Goal: Information Seeking & Learning: Check status

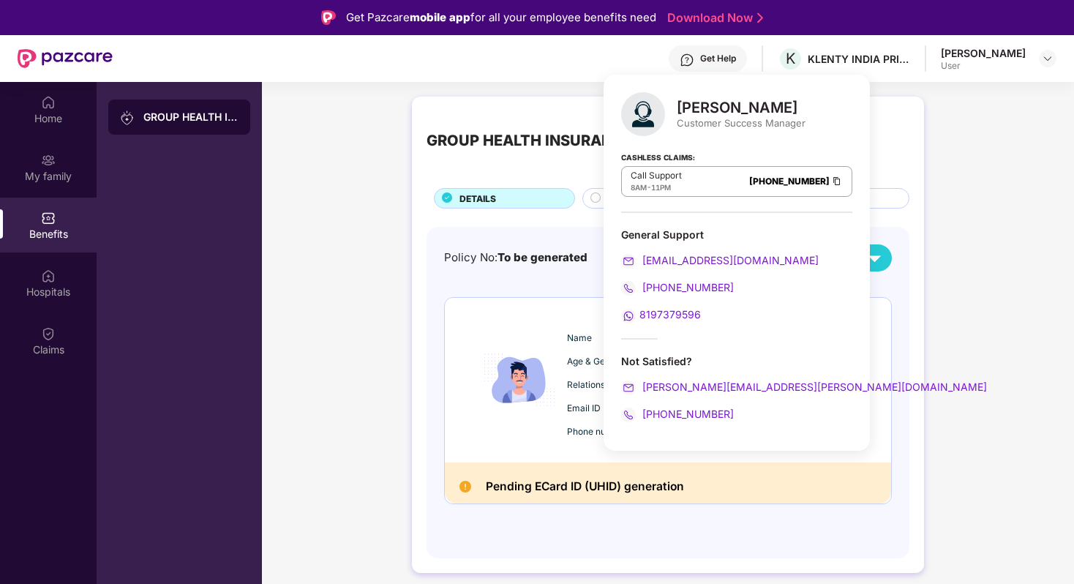
click at [527, 91] on div "GROUP HEALTH INSURANCE DETAILS INCLUSIONS EXCLUSIONS Policy No: To be generated…" at bounding box center [668, 341] width 812 height 505
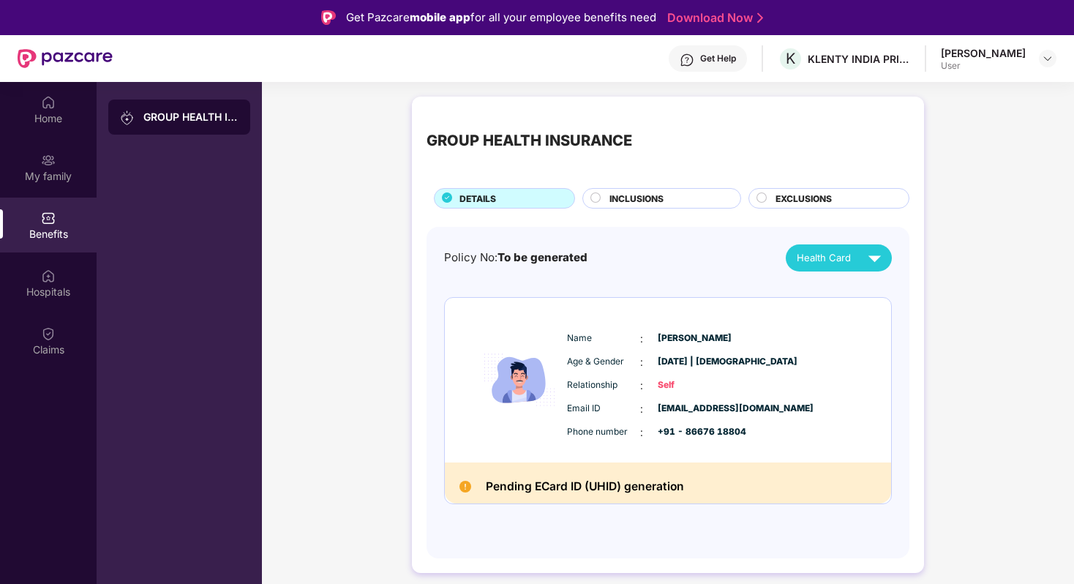
click at [325, 175] on div "GROUP HEALTH INSURANCE DETAILS INCLUSIONS EXCLUSIONS Policy No: To be generated…" at bounding box center [668, 341] width 812 height 505
click at [304, 313] on div "GROUP HEALTH INSURANCE DETAILS INCLUSIONS EXCLUSIONS Policy No: To be generated…" at bounding box center [668, 341] width 812 height 505
drag, startPoint x: 715, startPoint y: 487, endPoint x: 482, endPoint y: 488, distance: 233.3
click at [482, 488] on div "Pending ECard ID (UHID) generation" at bounding box center [668, 483] width 446 height 42
click at [462, 489] on img at bounding box center [465, 487] width 12 height 12
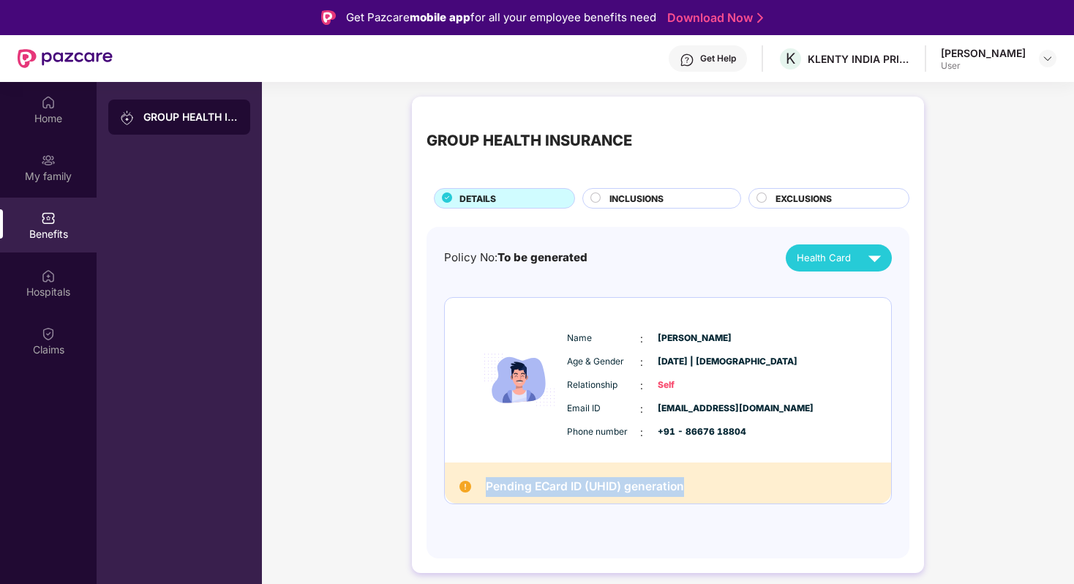
click at [501, 481] on h2 "Pending ECard ID (UHID) generation" at bounding box center [585, 487] width 198 height 20
click at [306, 365] on div "GROUP HEALTH INSURANCE DETAILS INCLUSIONS EXCLUSIONS Policy No: To be generated…" at bounding box center [668, 341] width 812 height 505
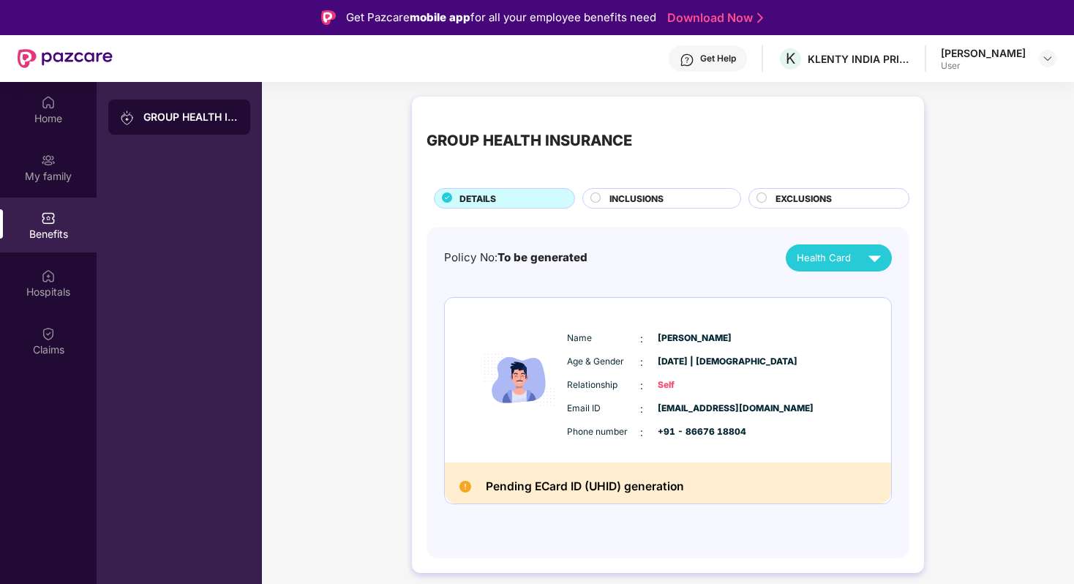
click at [344, 228] on div "GROUP HEALTH INSURANCE DETAILS INCLUSIONS EXCLUSIONS Policy No: To be generated…" at bounding box center [668, 341] width 812 height 505
click at [527, 72] on div "Get Help K KLENTY INDIA PRIVATE LIMITED Krishna Perumal User" at bounding box center [584, 58] width 943 height 47
click at [693, 59] on img at bounding box center [686, 60] width 15 height 15
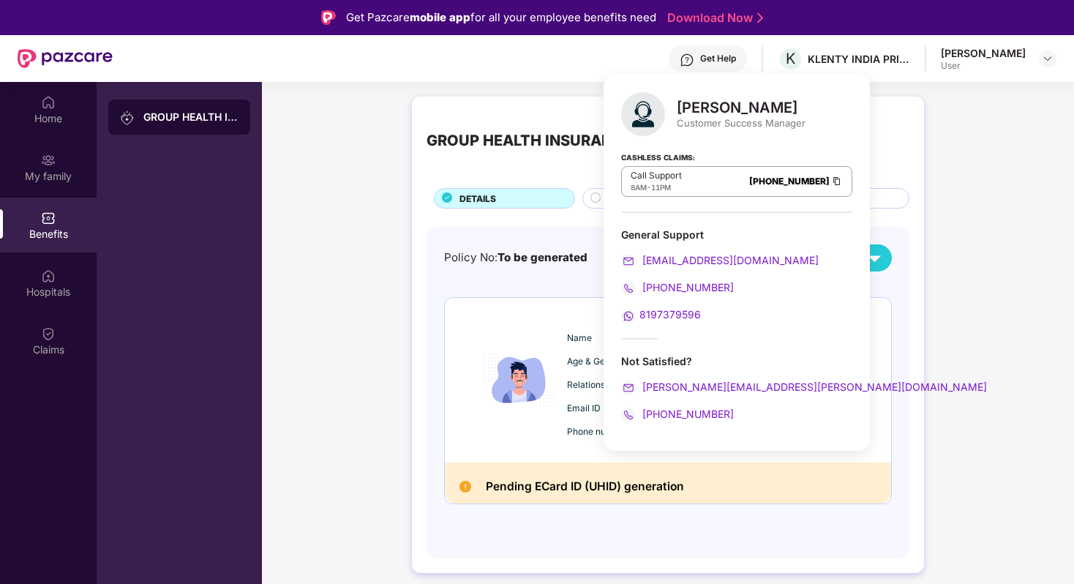
click at [370, 358] on div "GROUP HEALTH INSURANCE DETAILS INCLUSIONS EXCLUSIONS Policy No: To be generated…" at bounding box center [668, 341] width 812 height 505
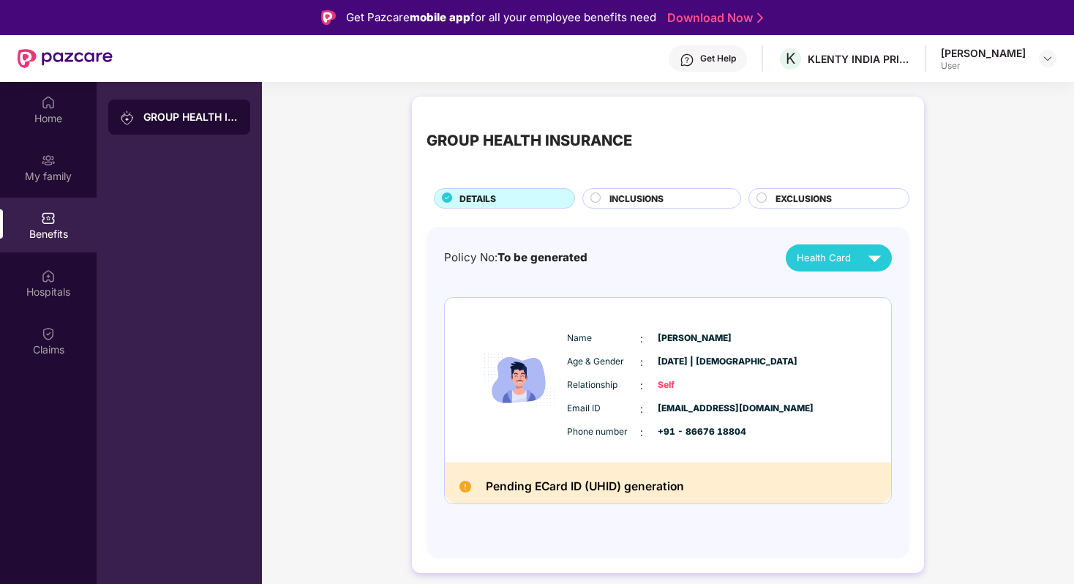
click at [554, 360] on img at bounding box center [519, 379] width 88 height 127
click at [295, 225] on div "GROUP HEALTH INSURANCE DETAILS INCLUSIONS EXCLUSIONS Policy No: To be generated…" at bounding box center [668, 341] width 812 height 505
click at [1026, 50] on div "[PERSON_NAME] User" at bounding box center [999, 59] width 116 height 26
click at [1037, 62] on div "[PERSON_NAME] User" at bounding box center [999, 59] width 116 height 26
click at [1046, 59] on img at bounding box center [1047, 59] width 12 height 12
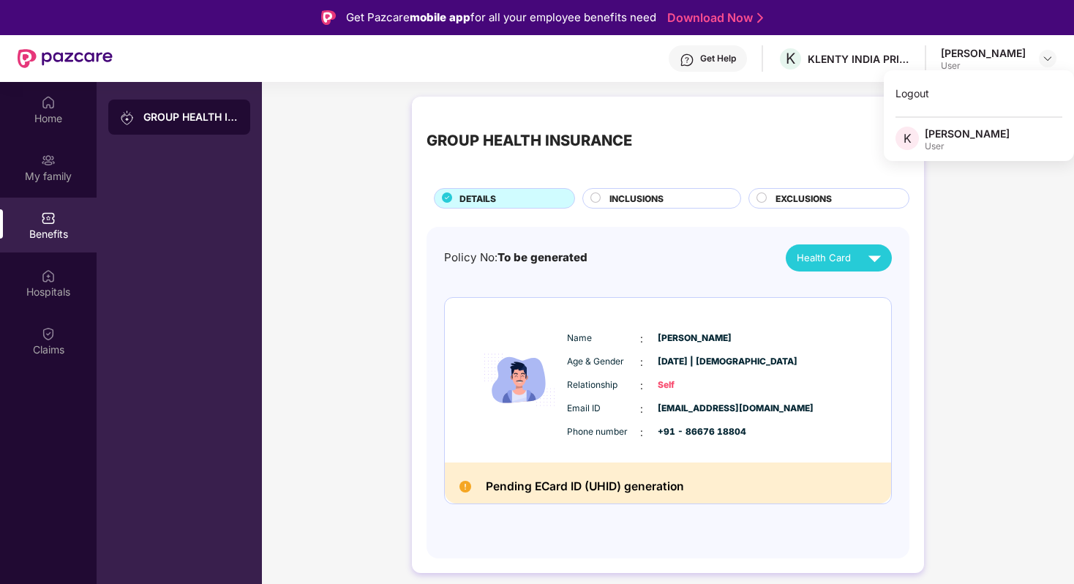
click at [1021, 300] on div "GROUP HEALTH INSURANCE DETAILS INCLUSIONS EXCLUSIONS Policy No: To be generated…" at bounding box center [668, 341] width 812 height 505
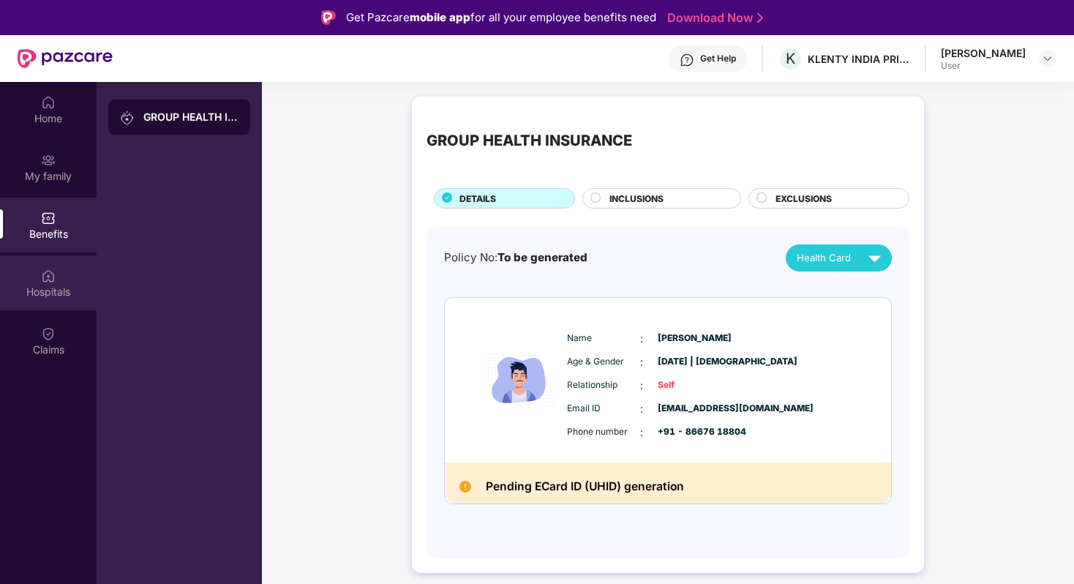
click at [59, 274] on div "Hospitals" at bounding box center [48, 282] width 97 height 55
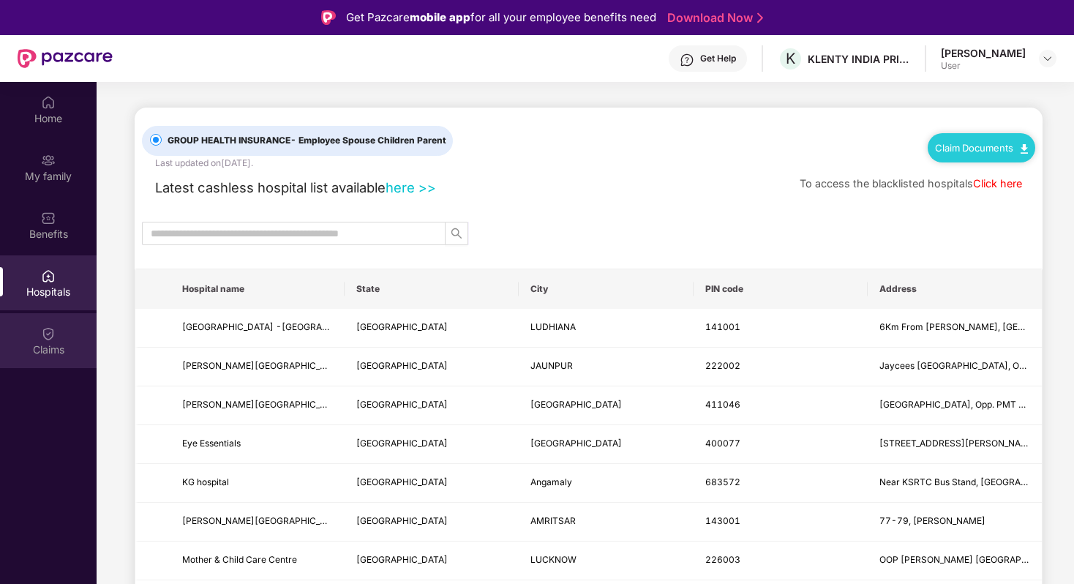
click at [25, 338] on div "Claims" at bounding box center [48, 340] width 97 height 55
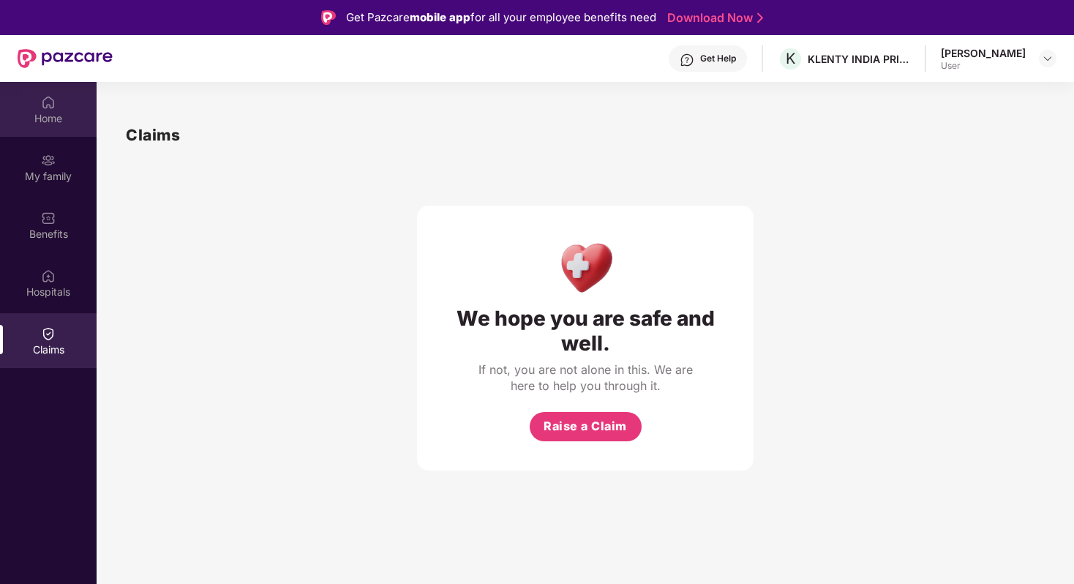
click at [47, 120] on div "Home" at bounding box center [48, 118] width 97 height 15
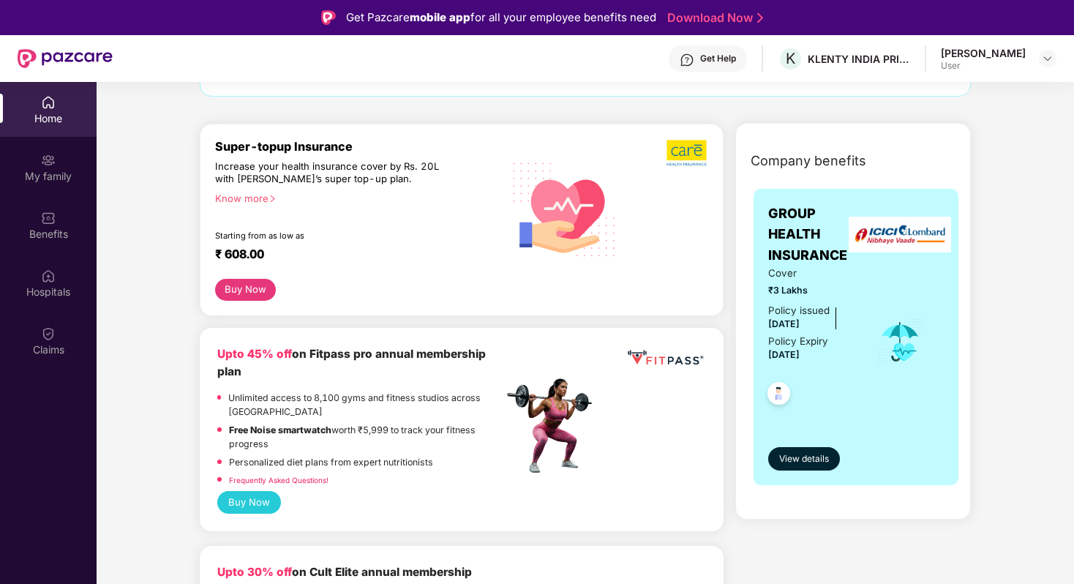
scroll to position [187, 0]
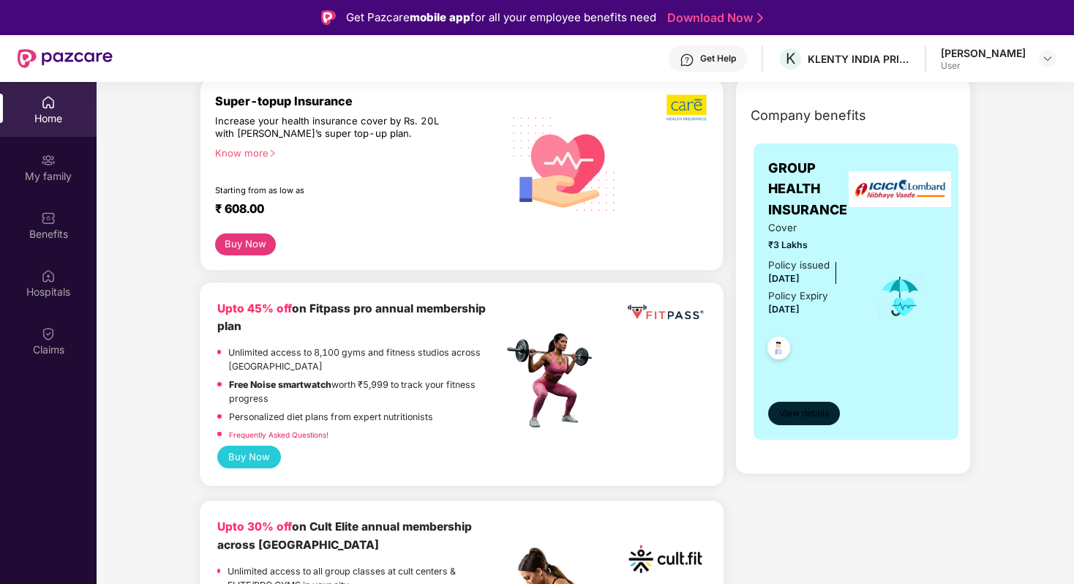
click at [788, 418] on span "View details" at bounding box center [804, 414] width 50 height 14
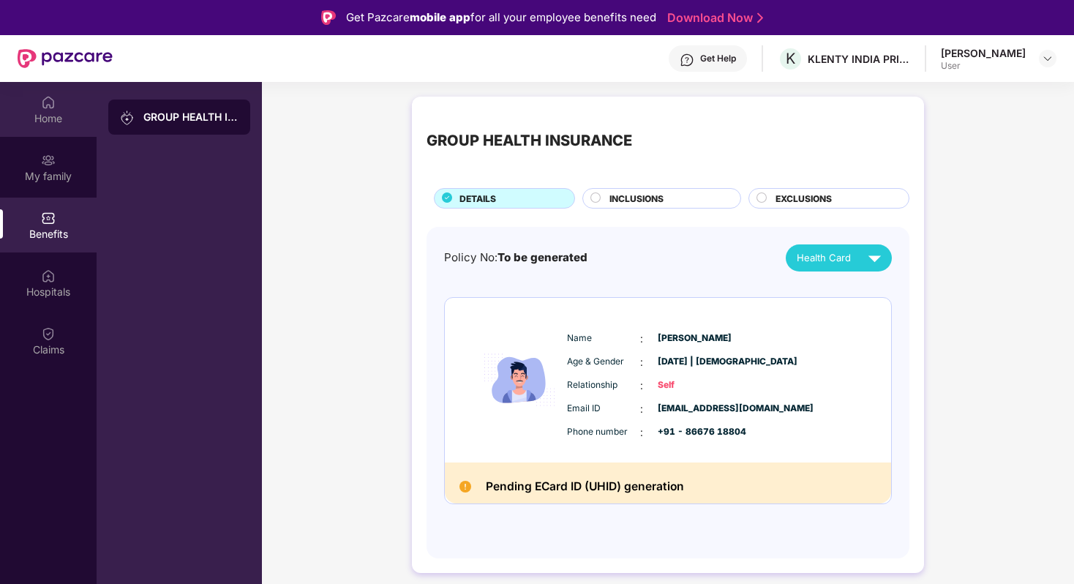
click at [62, 115] on div "Home" at bounding box center [48, 118] width 97 height 15
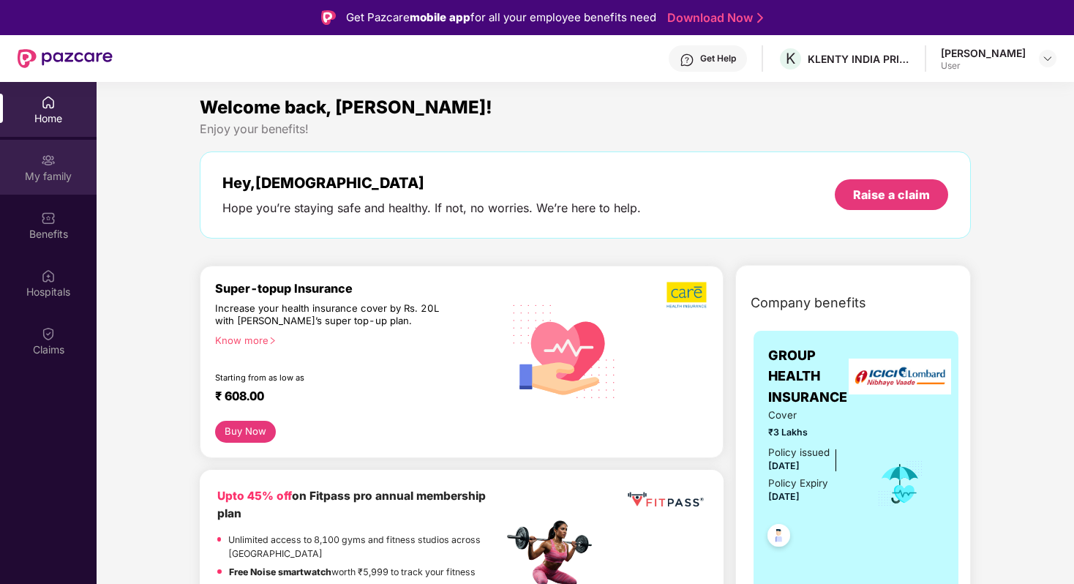
click at [61, 148] on div "My family" at bounding box center [48, 167] width 97 height 55
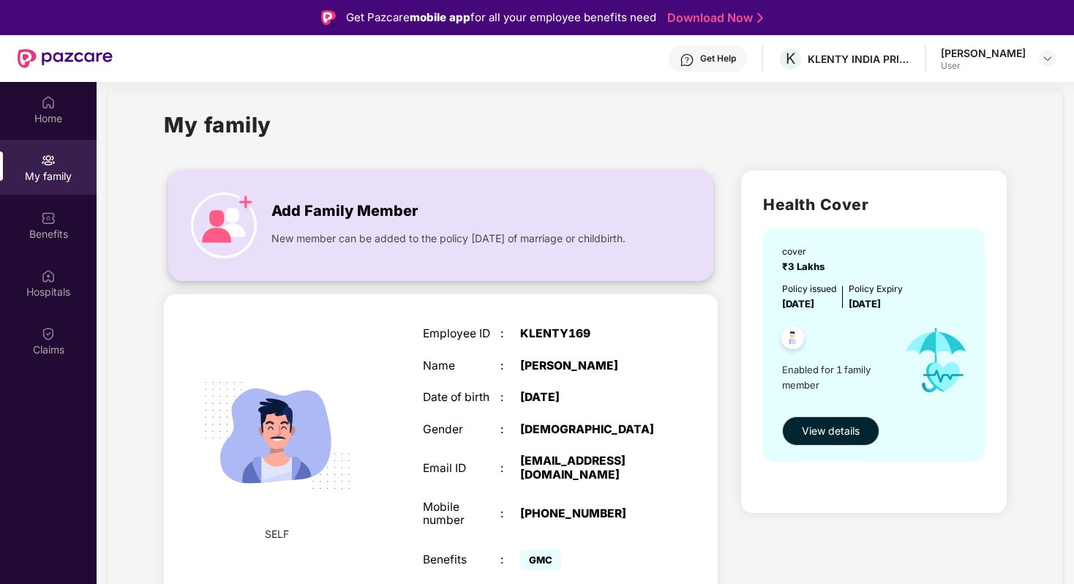
scroll to position [82, 0]
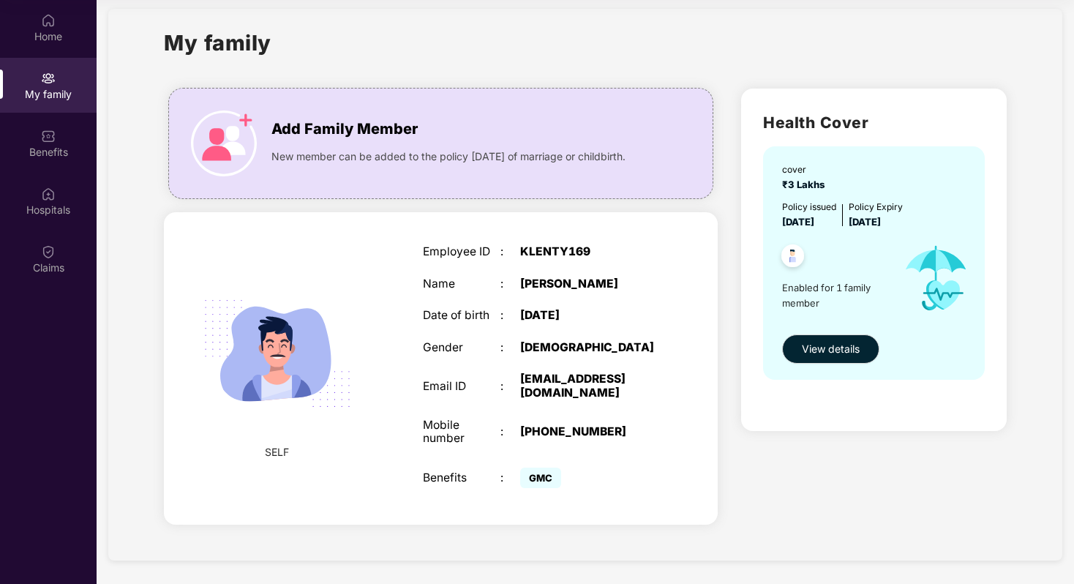
click at [533, 475] on span "GMC" at bounding box center [540, 477] width 41 height 20
click at [790, 255] on img at bounding box center [793, 258] width 36 height 36
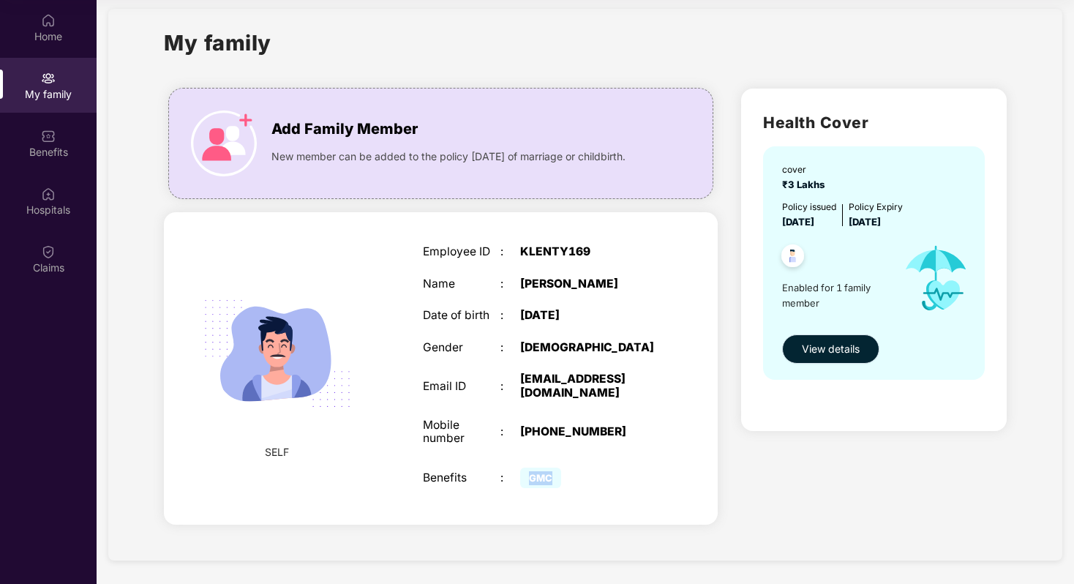
click at [822, 352] on span "View details" at bounding box center [831, 349] width 58 height 16
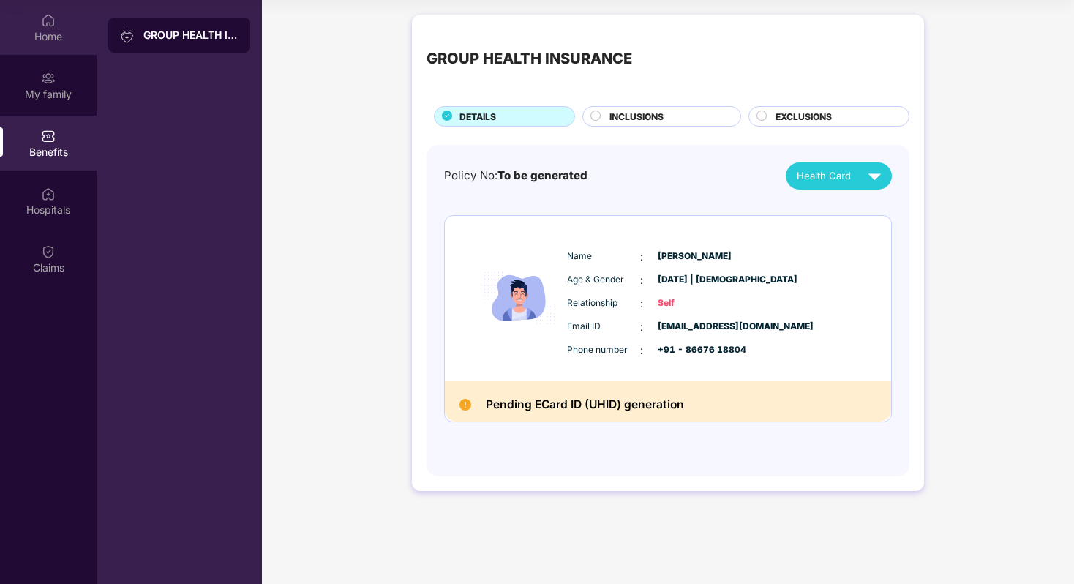
click at [37, 35] on div "Home" at bounding box center [48, 36] width 97 height 15
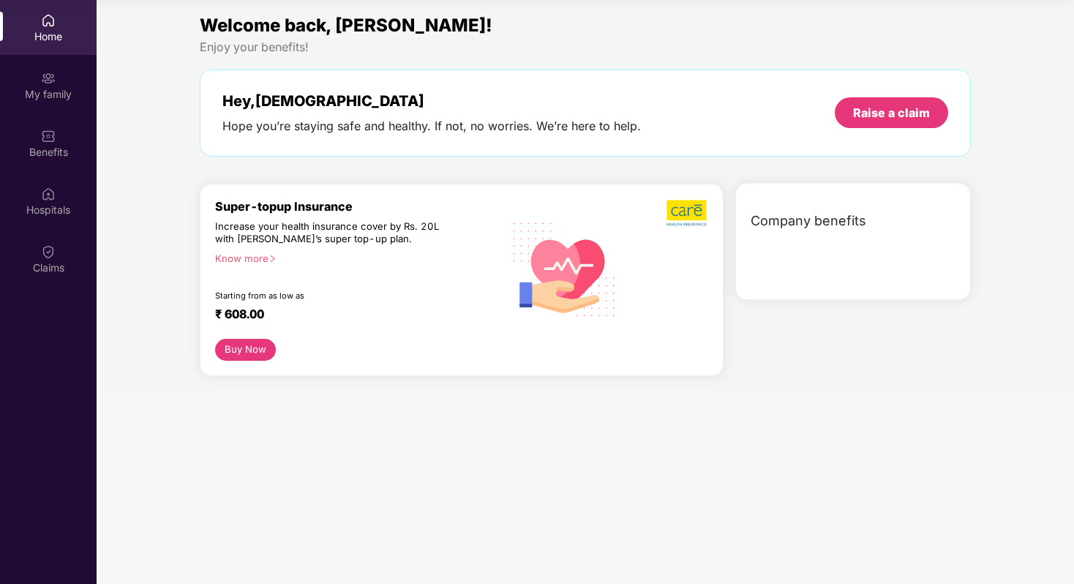
click at [37, 35] on div "Home" at bounding box center [48, 36] width 97 height 15
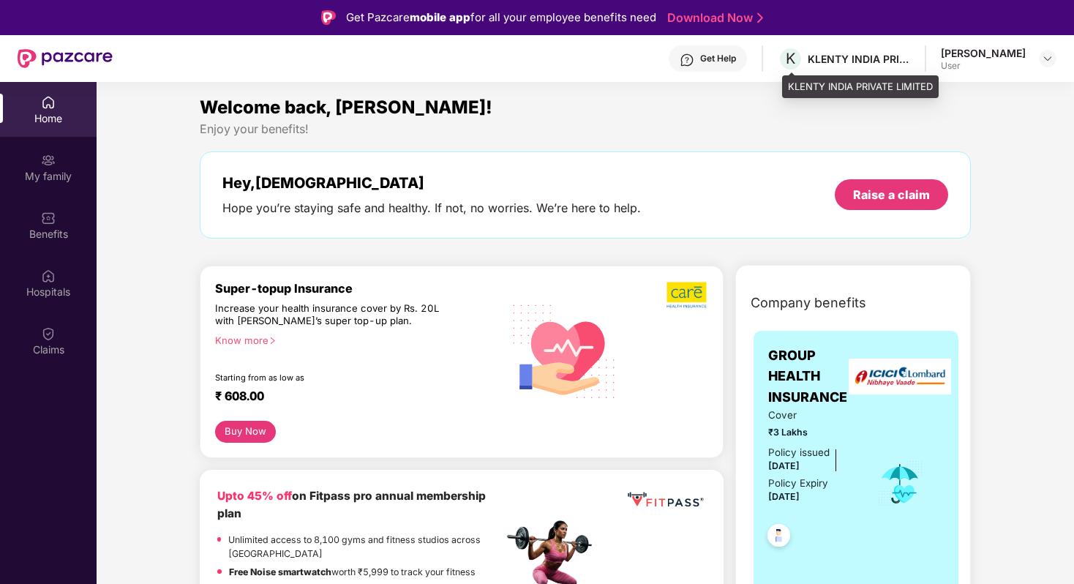
click at [884, 61] on div "KLENTY INDIA PRIVATE LIMITED" at bounding box center [858, 59] width 102 height 14
click at [998, 66] on div "User" at bounding box center [983, 66] width 85 height 12
drag, startPoint x: 1011, startPoint y: 45, endPoint x: 1030, endPoint y: 45, distance: 19.0
click at [1014, 45] on div "Get Help K KLENTY INDIA PRIVATE LIMITED Krishna Perumal User" at bounding box center [584, 58] width 943 height 47
click at [1039, 50] on div at bounding box center [1048, 59] width 18 height 18
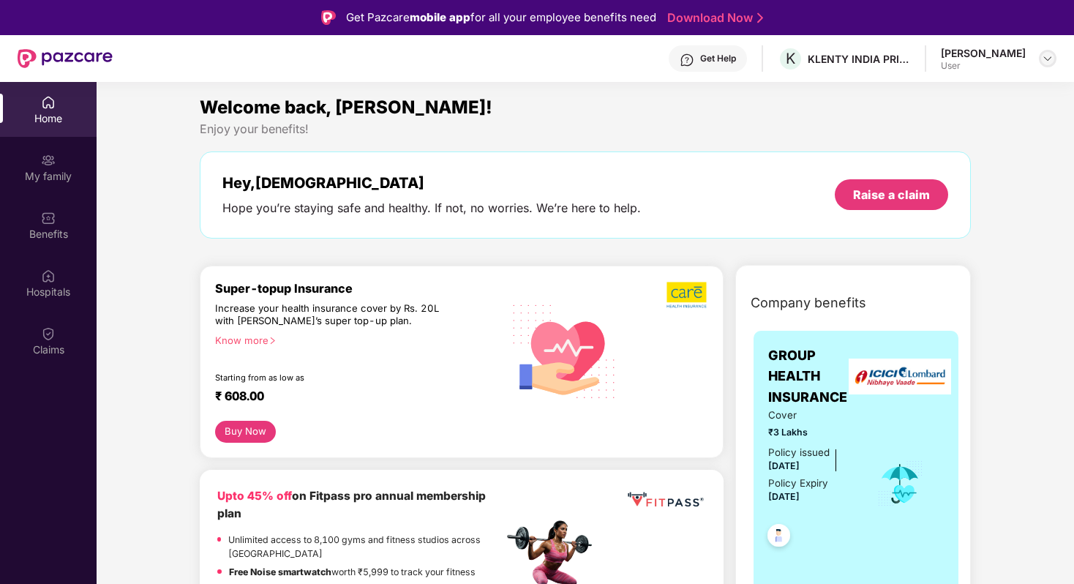
click at [1045, 59] on img at bounding box center [1047, 59] width 12 height 12
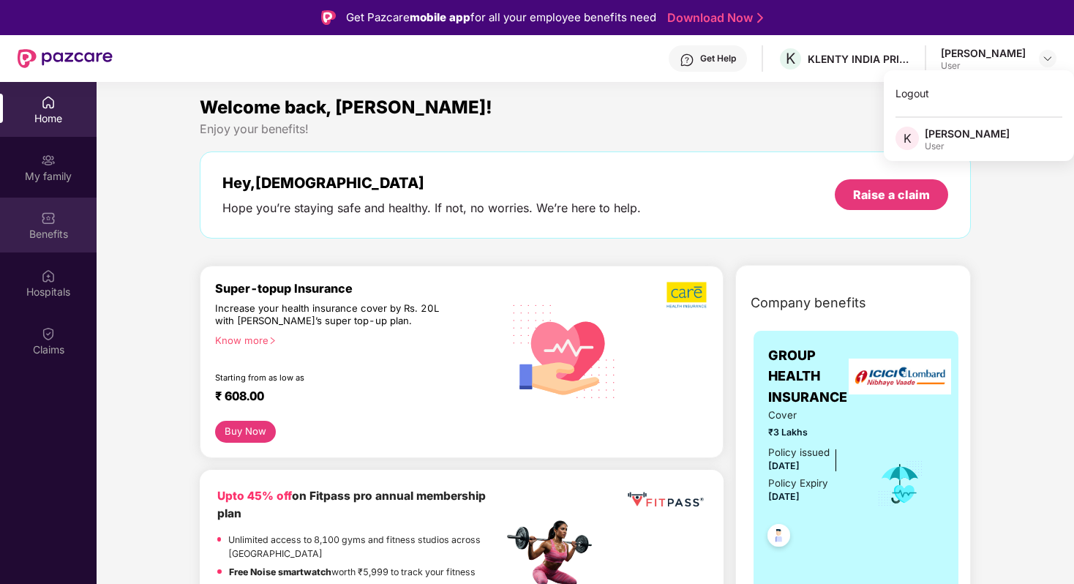
click at [81, 237] on div "Benefits" at bounding box center [48, 234] width 97 height 15
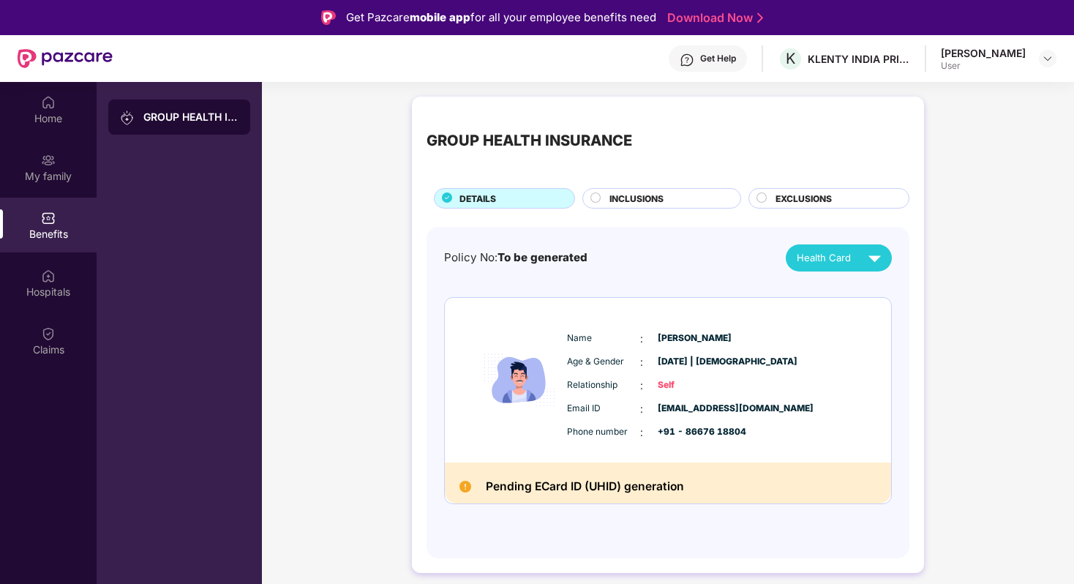
click at [699, 483] on div "Pending ECard ID (UHID) generation" at bounding box center [668, 483] width 446 height 42
drag, startPoint x: 699, startPoint y: 483, endPoint x: 483, endPoint y: 483, distance: 216.5
click at [482, 483] on div "Pending ECard ID (UHID) generation" at bounding box center [668, 483] width 446 height 42
click at [599, 301] on div "Name : Krishna Perumal Age & Gender : 07 June 2000 | Male Relationship : Self E…" at bounding box center [668, 380] width 446 height 165
